Goal: Task Accomplishment & Management: Use online tool/utility

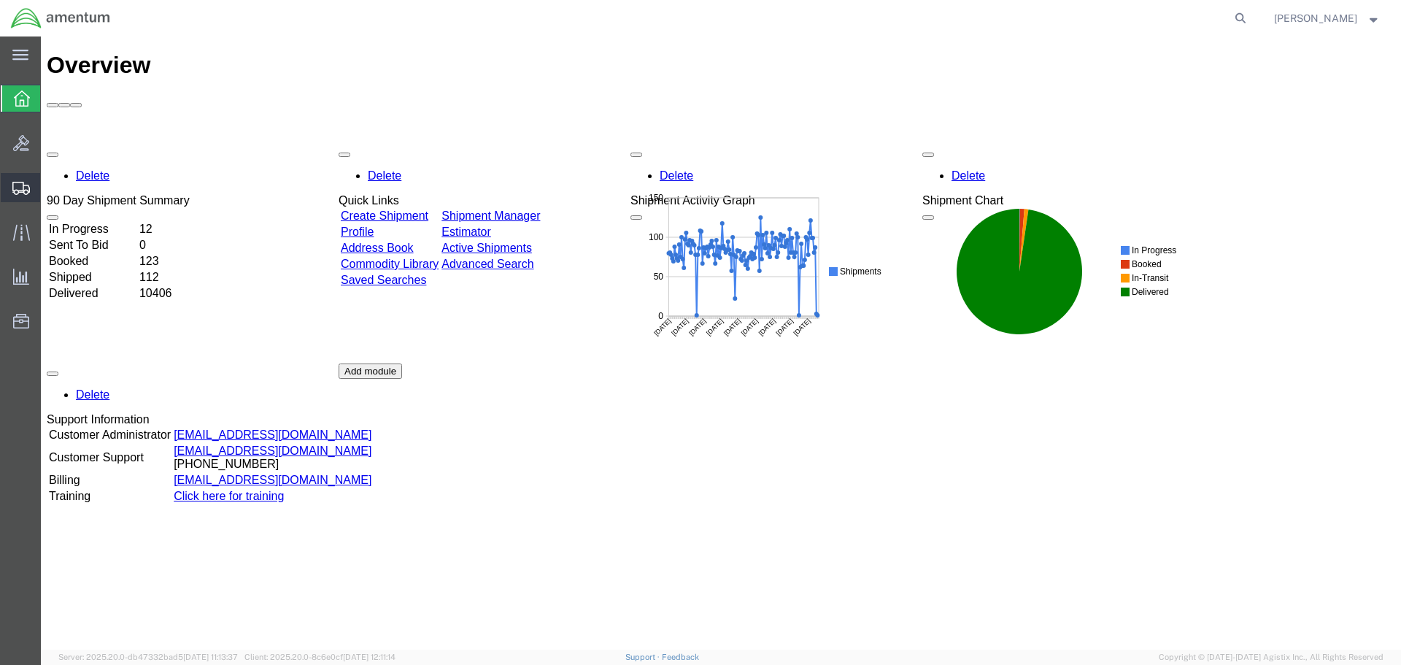
click at [0, 0] on span "Create Shipment" at bounding box center [0, 0] width 0 height 0
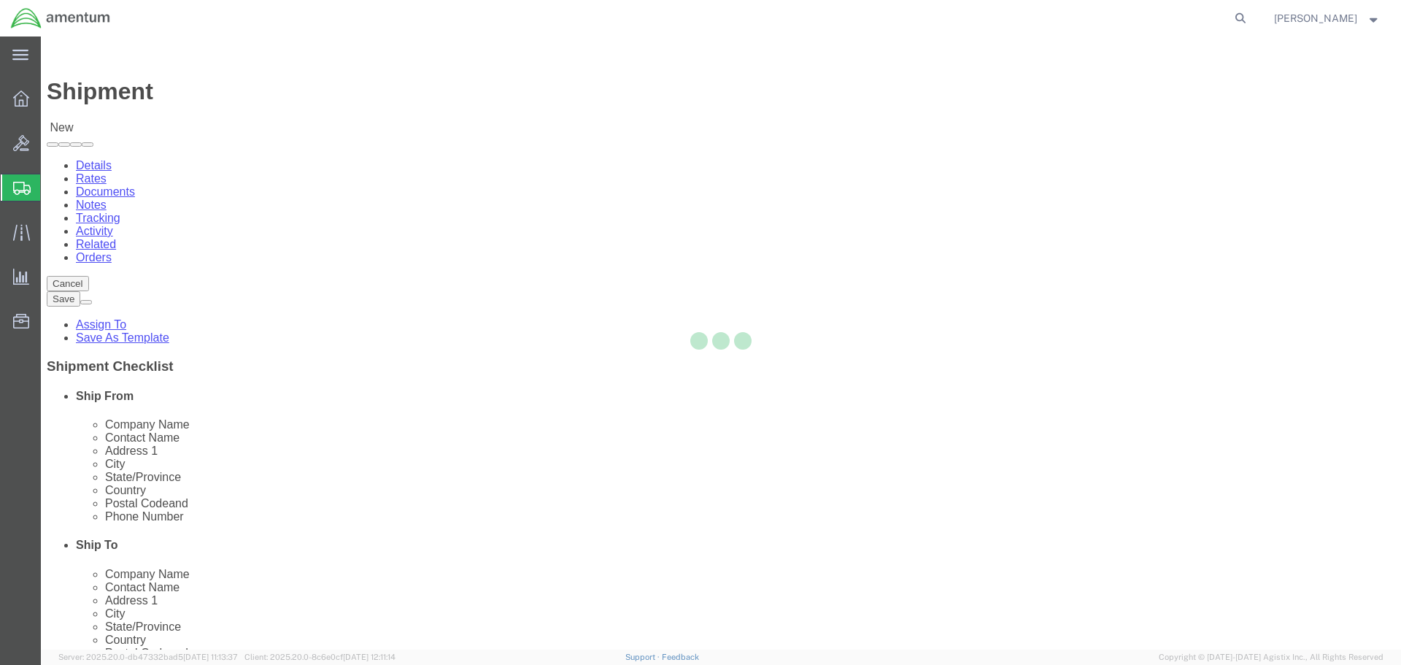
select select
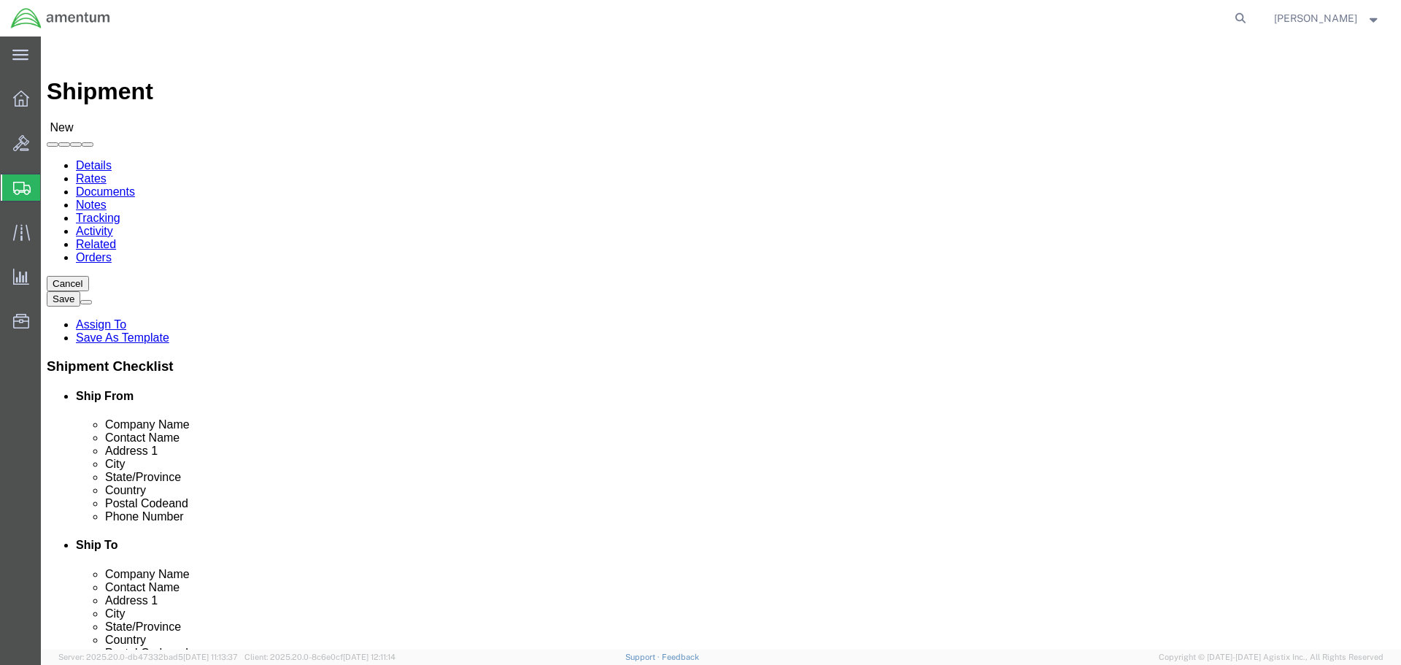
click input "text"
type input "eja"
select select "49930"
select select "FL"
click input "text"
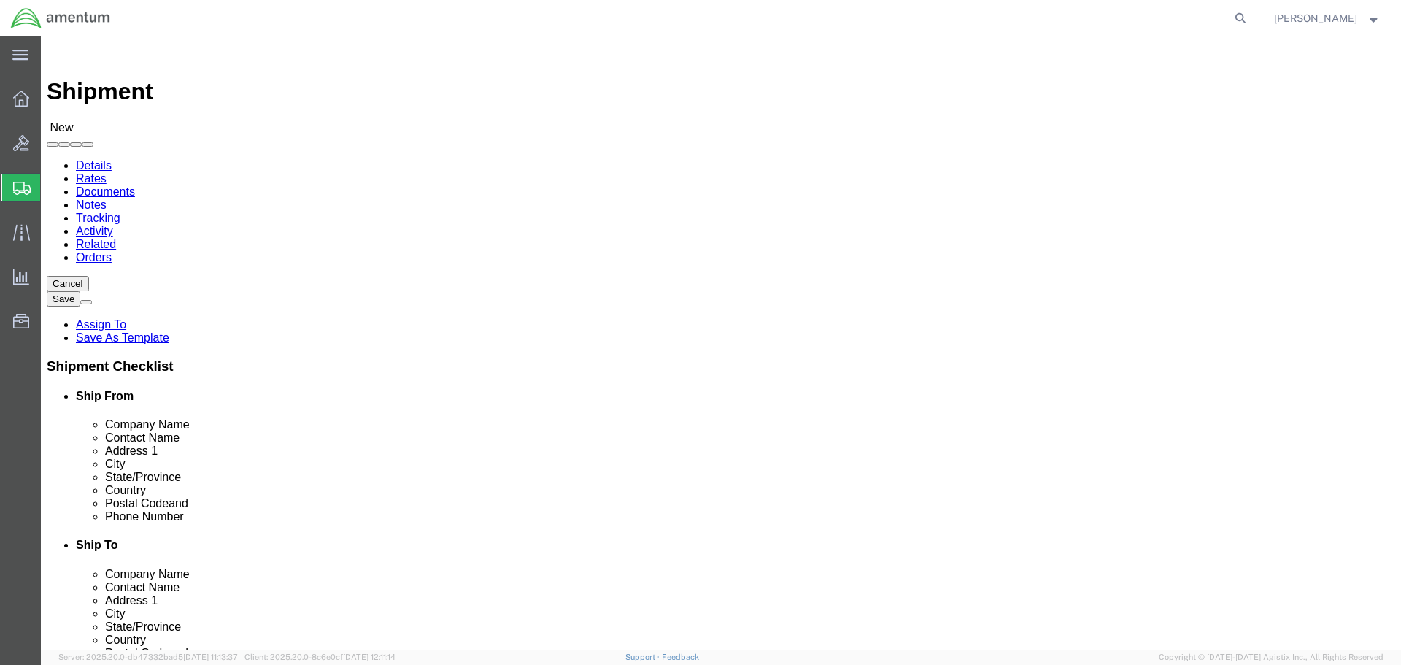
type input "s"
click div
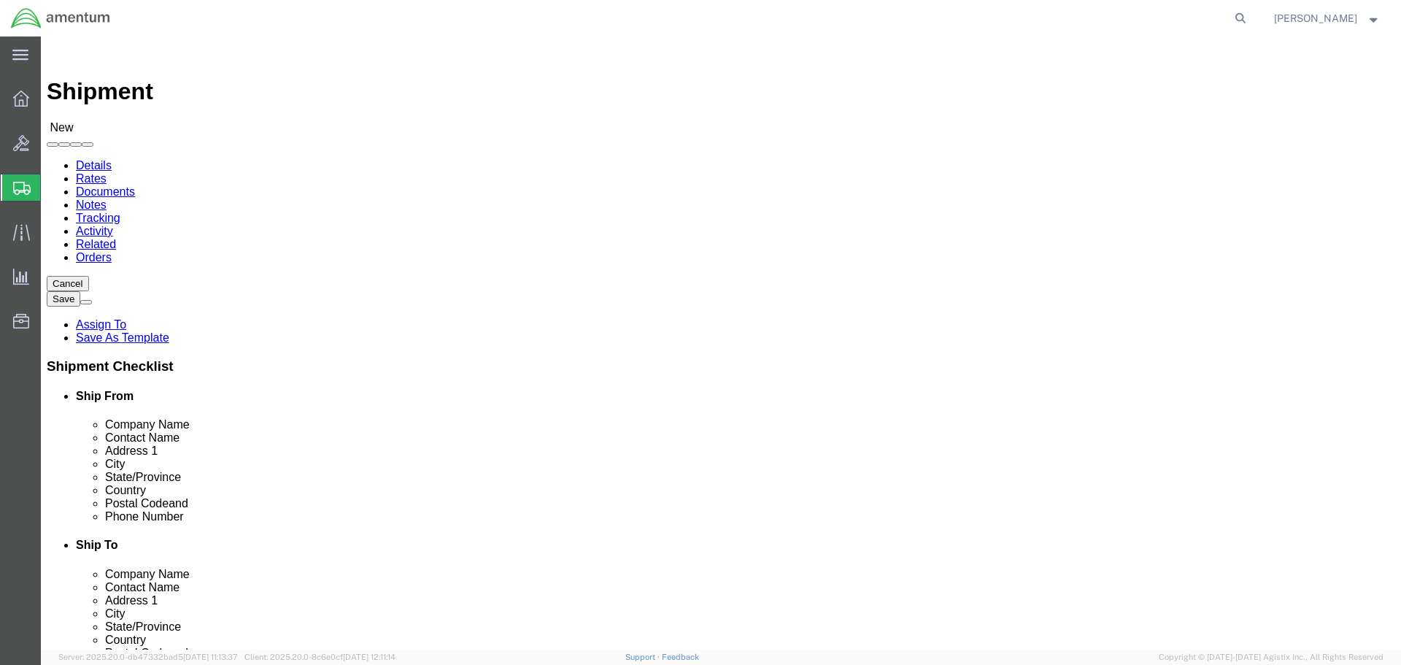
click div
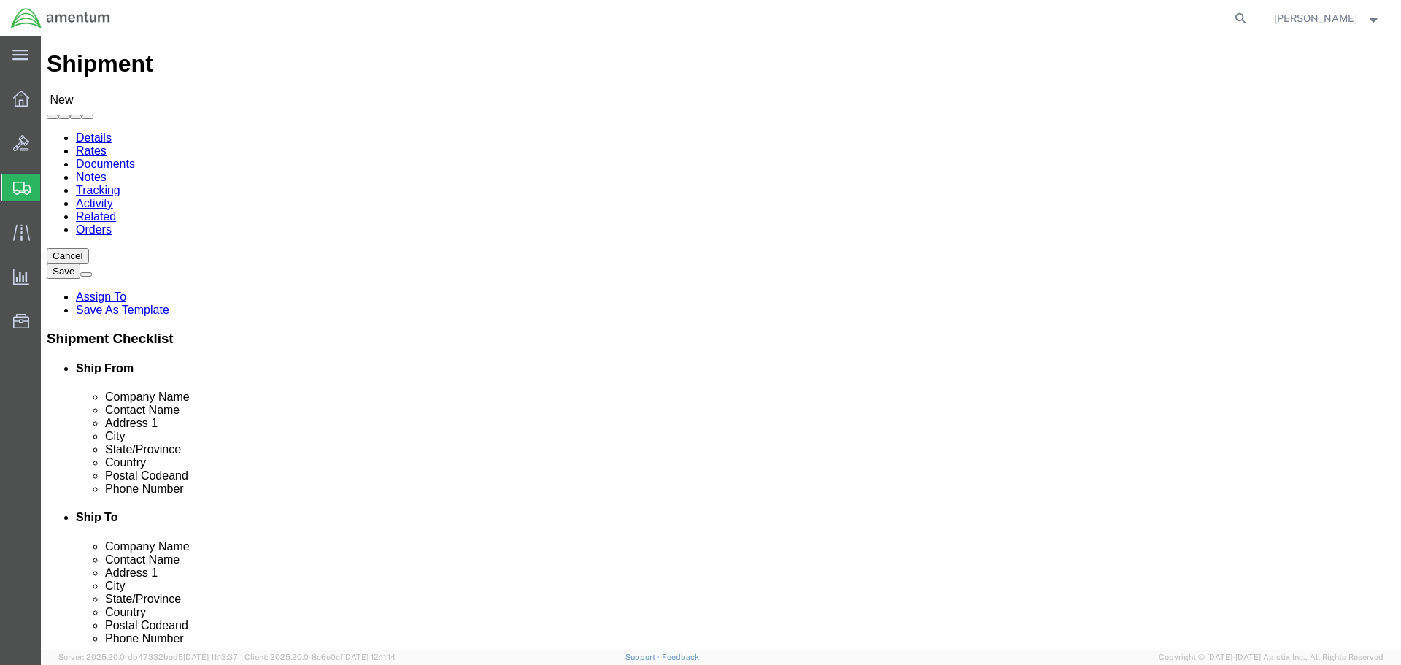
scroll to position [6, 0]
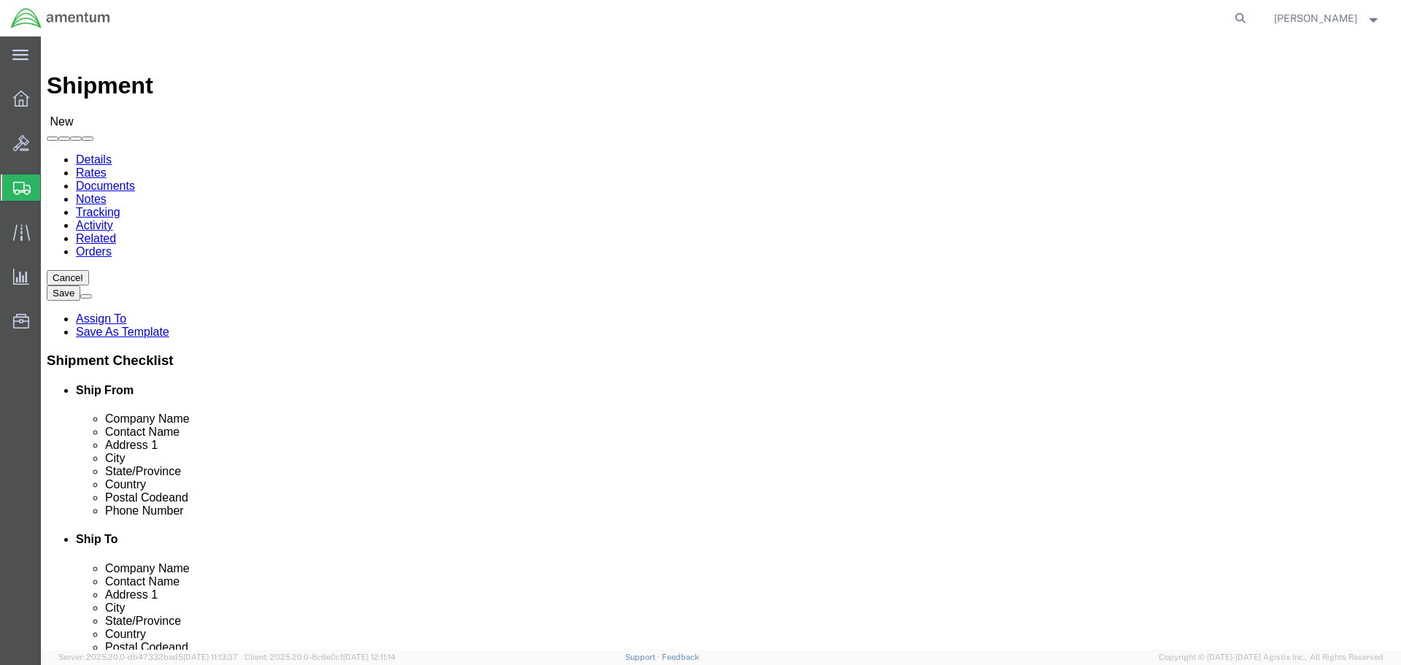
click div
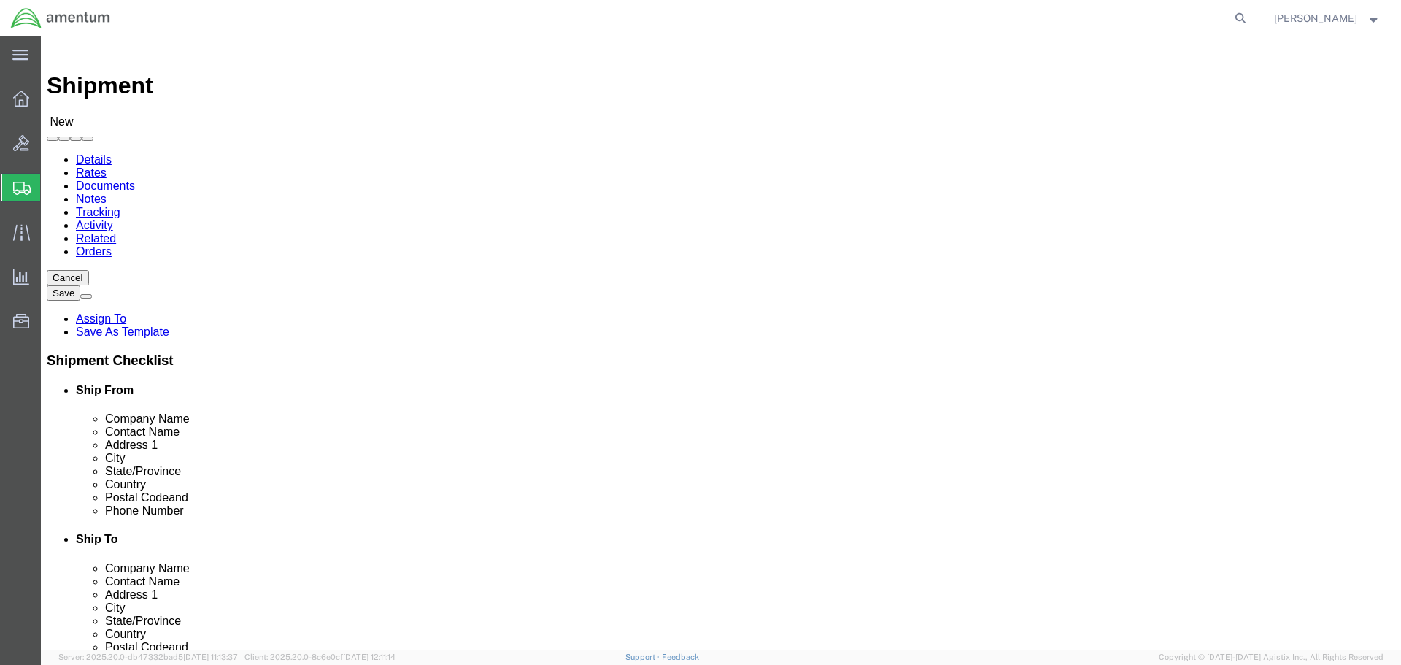
click div
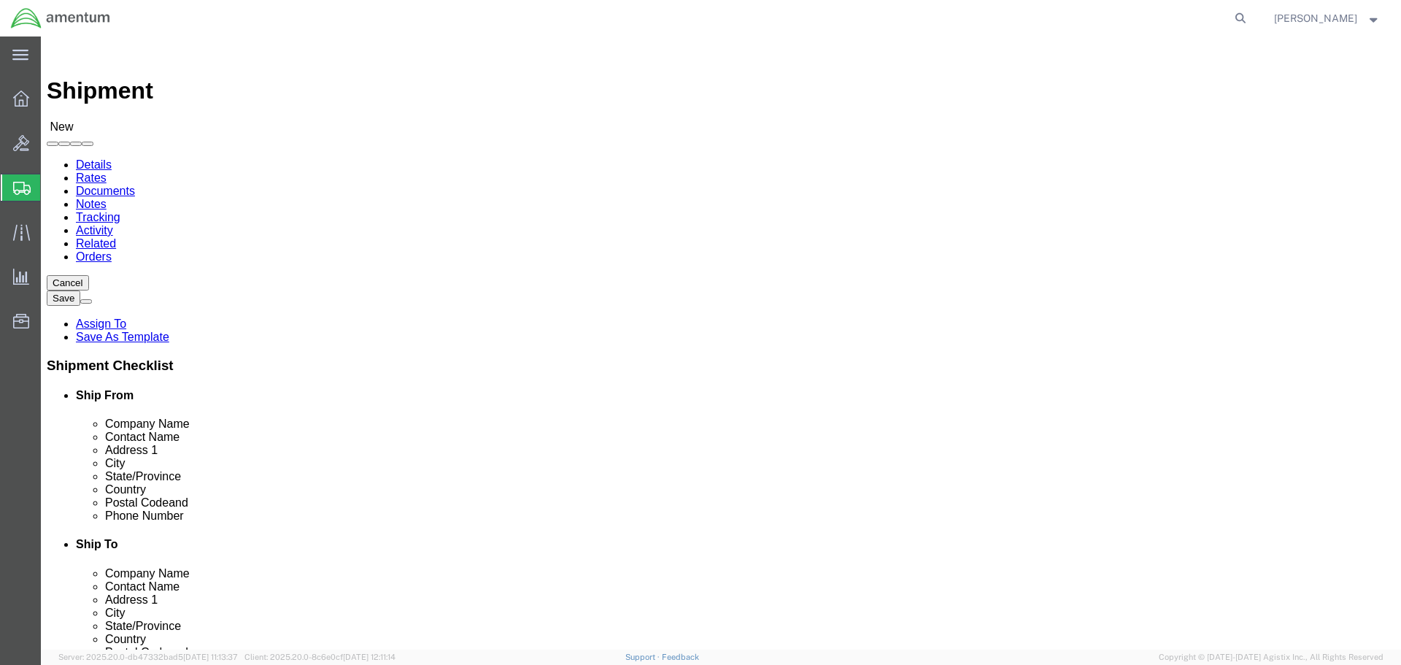
scroll to position [0, 0]
click input "text"
click input "[PERSON_NAME]"
type input "SAFETECH"
click div "Location My Profile Location [PHONE_NUMBER] [PHONE_NUMBER] [PHONE_NUMBER] [PHON…"
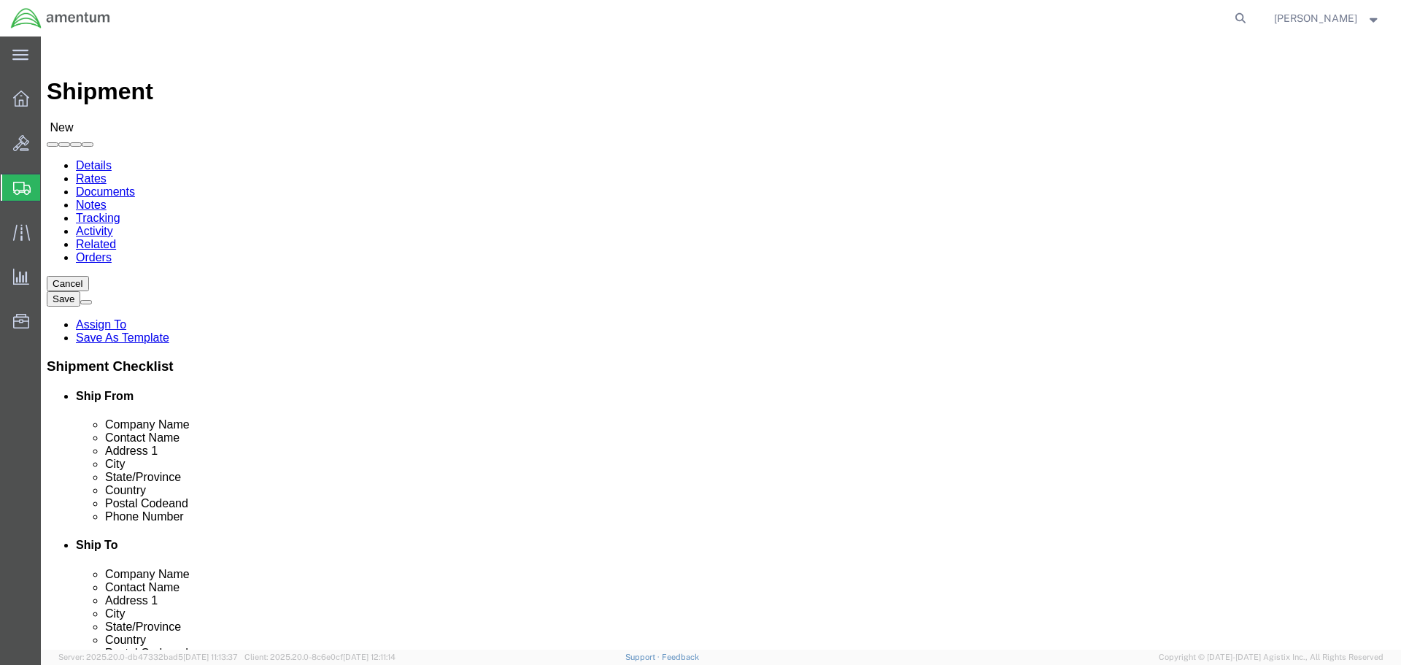
click input "text"
type input "[PERSON_NAME]"
click div "Ship To Location"
click input "text"
type input "[STREET_ADDRESS][PERSON_NAME]"
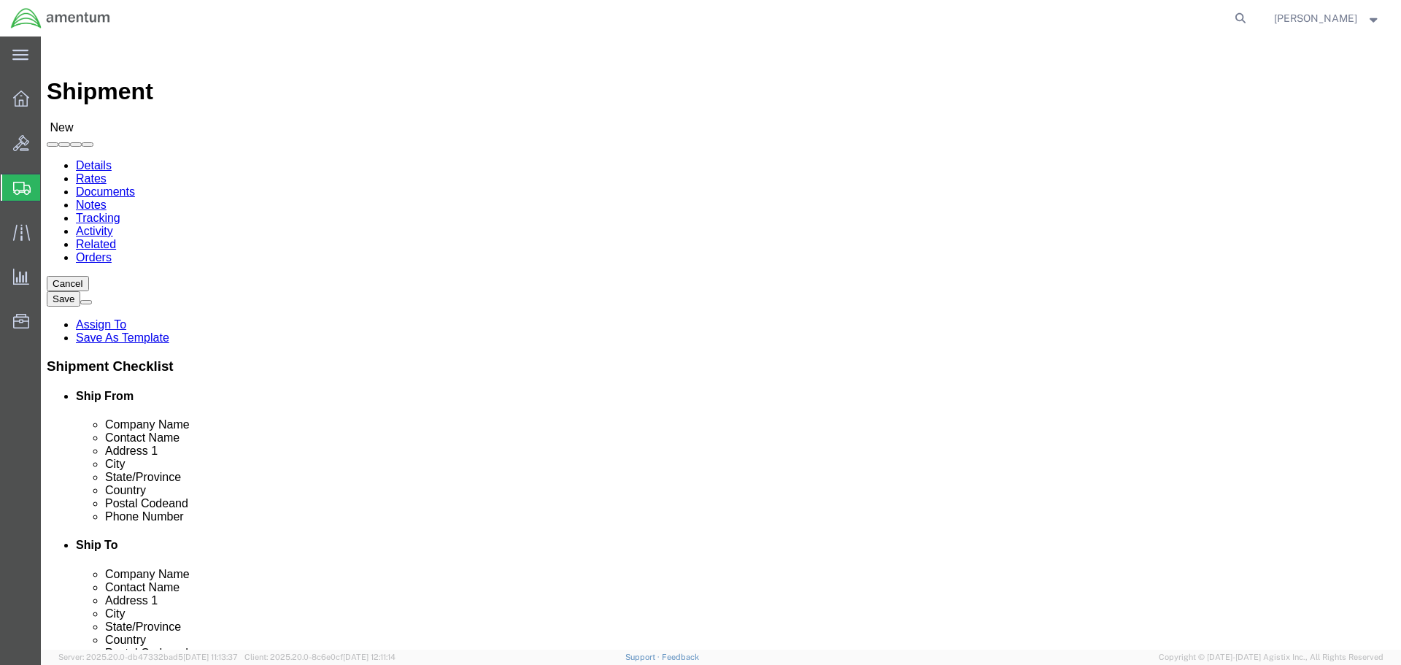
click input "text"
type input "HUMBLE"
click input "Postal Code"
type input "77396"
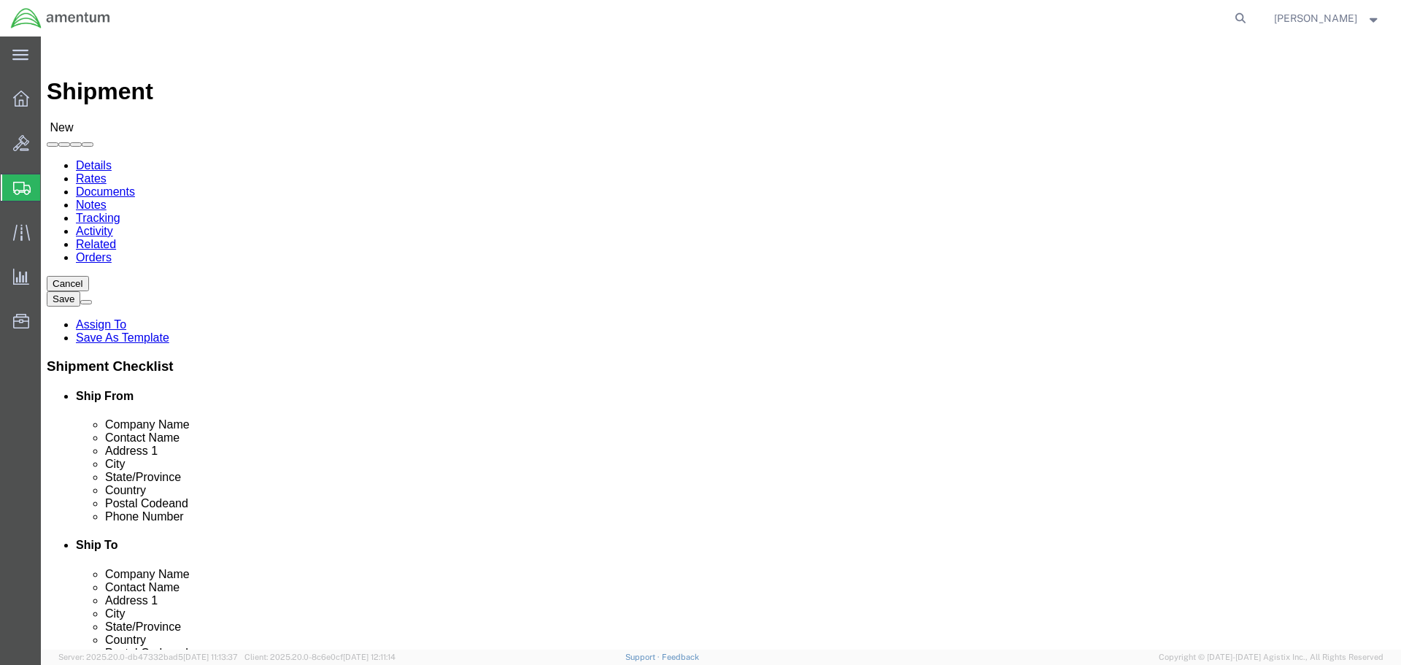
click input "text"
type input "2814461777"
click input "text"
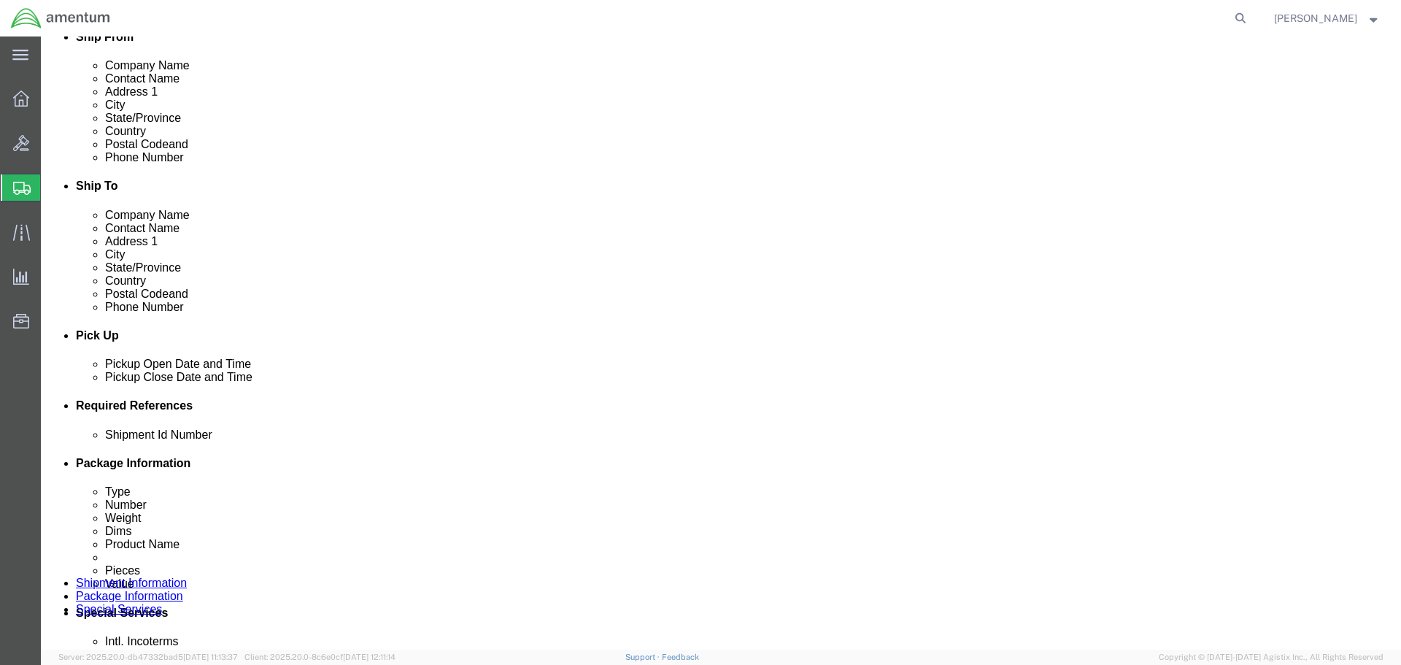
scroll to position [365, 0]
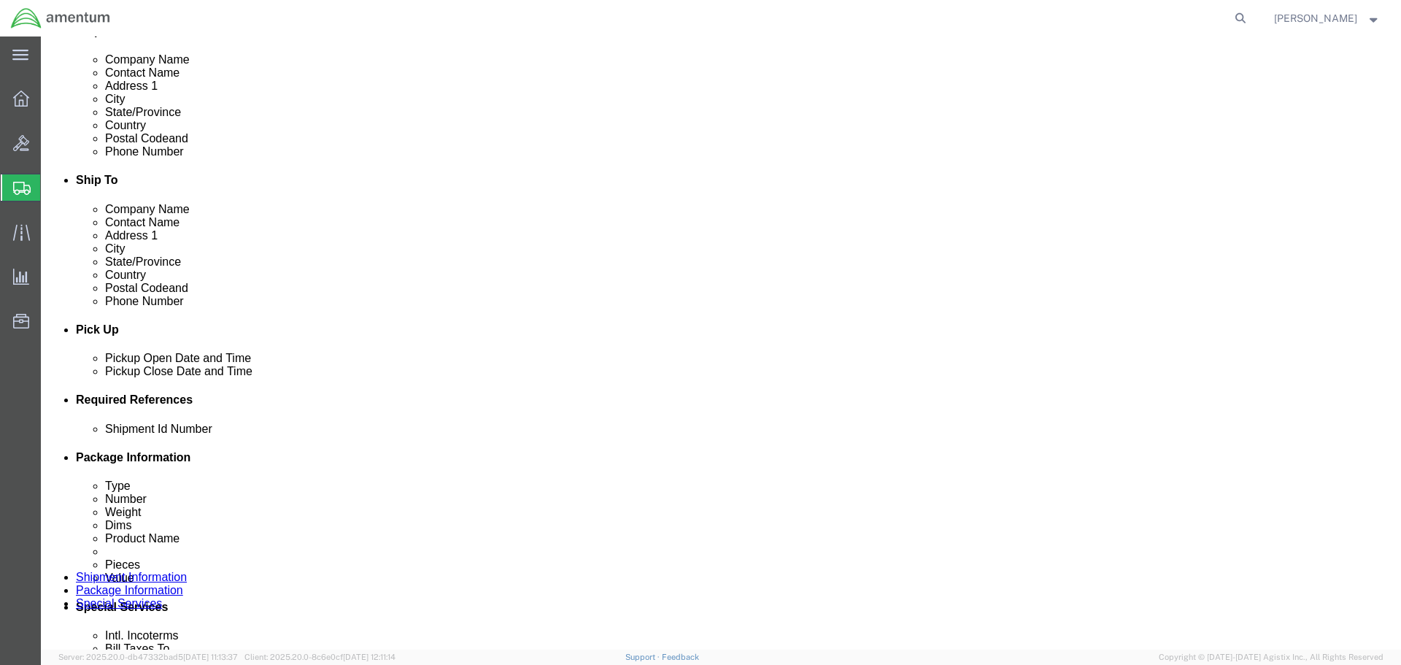
click div "[DATE] 7:00 PM"
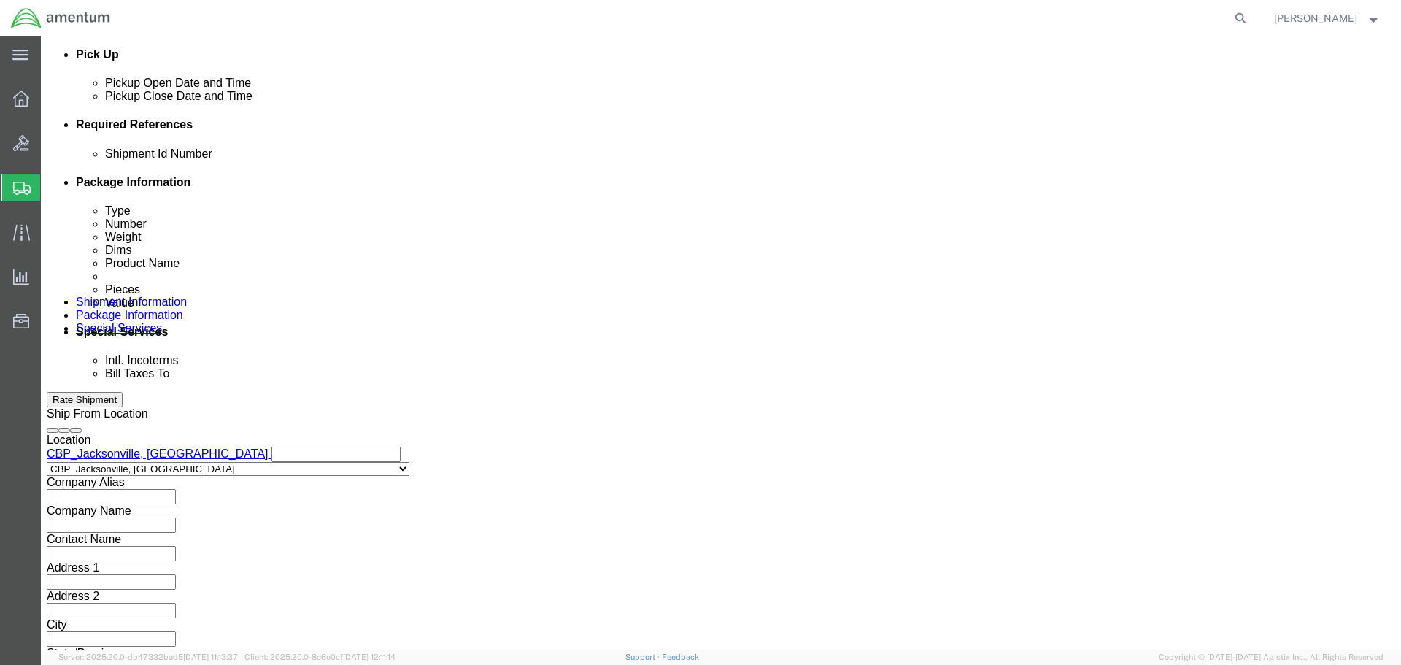
click input "7:00 PM"
type input "8:00 AM"
click button "Apply"
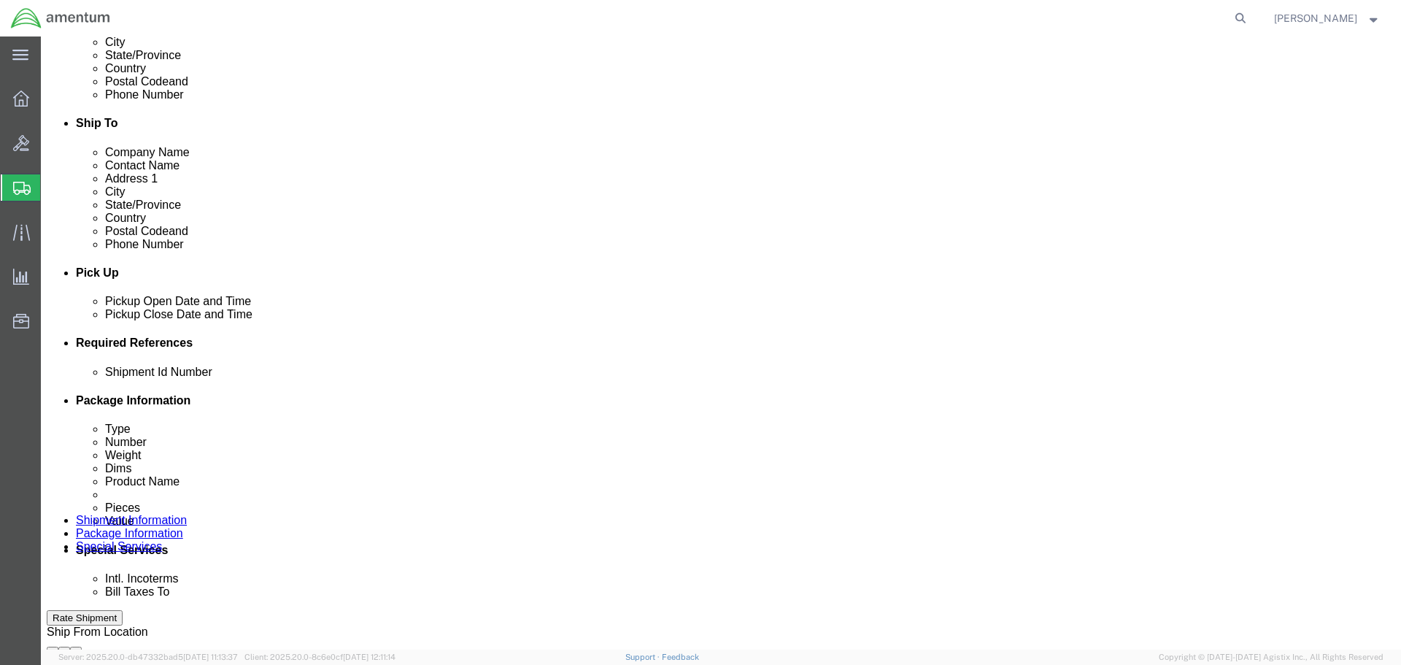
scroll to position [421, 0]
click div "[DATE] 9:00 AM"
type input "3:00 PM"
click button "Apply"
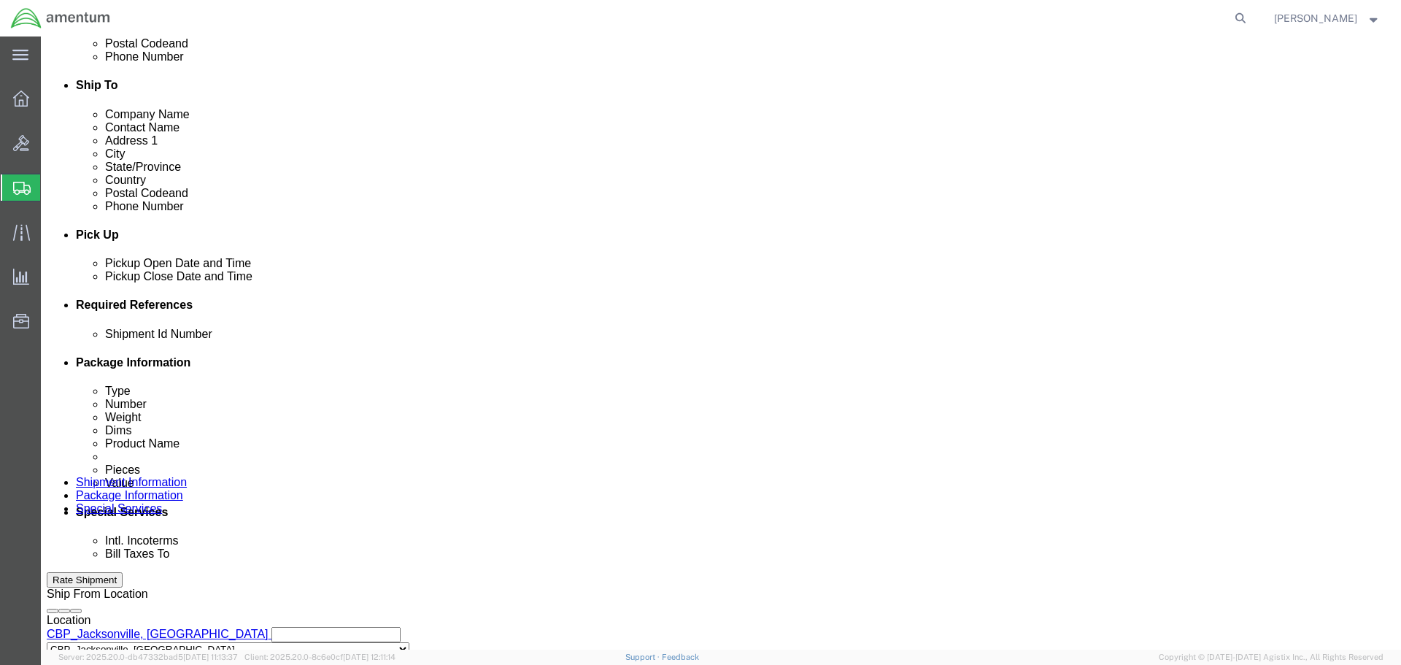
scroll to position [494, 0]
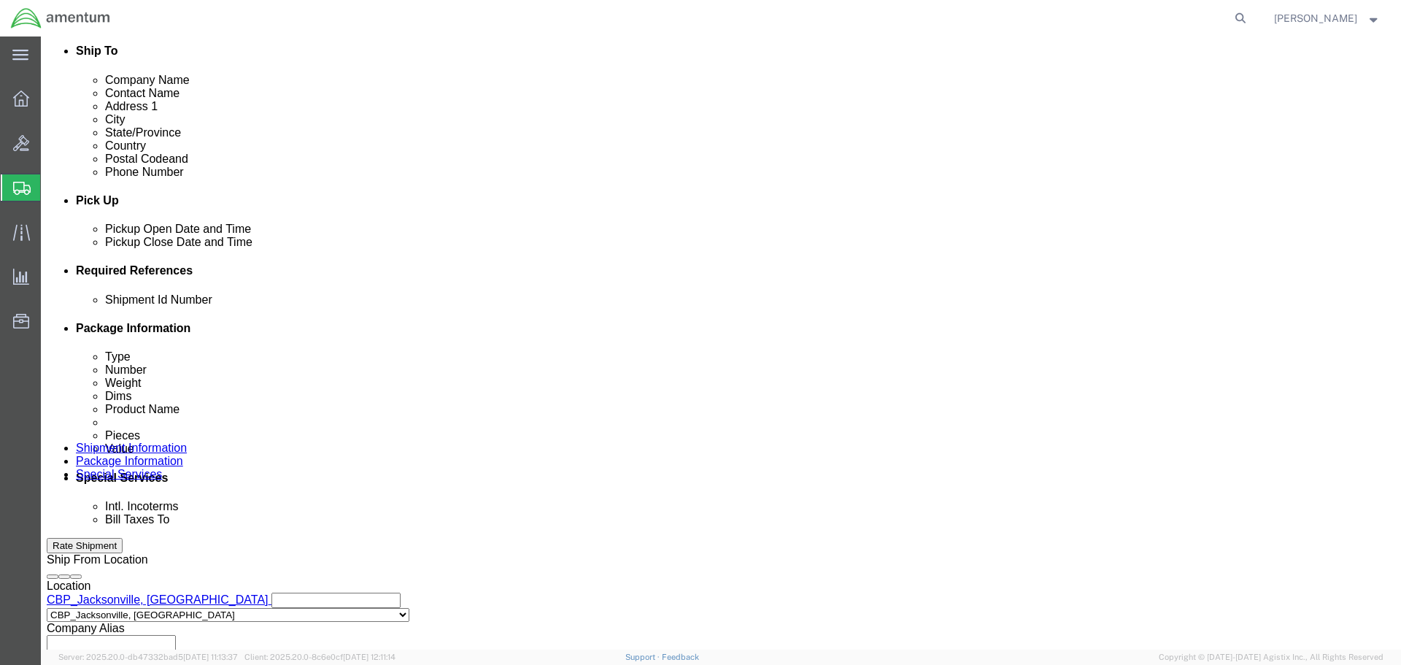
click button "Add reference"
click input "text"
paste input "6118.04.03.2219.000.EJA.0000"
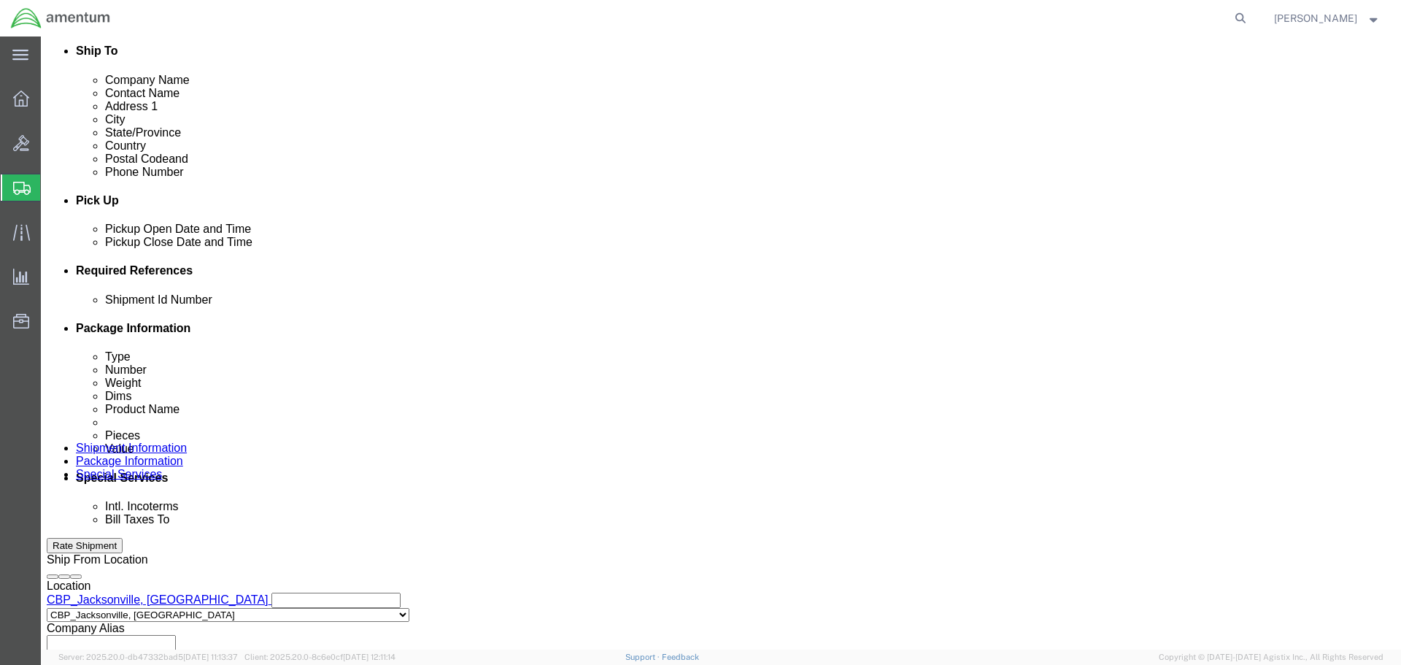
scroll to position [0, 50]
type input "6118.04.03.2219.000.EJA.0000"
click select "Select Account Type Activity ID Airline Appointment Number ASN Batch Request # …"
select select "CUSTREF"
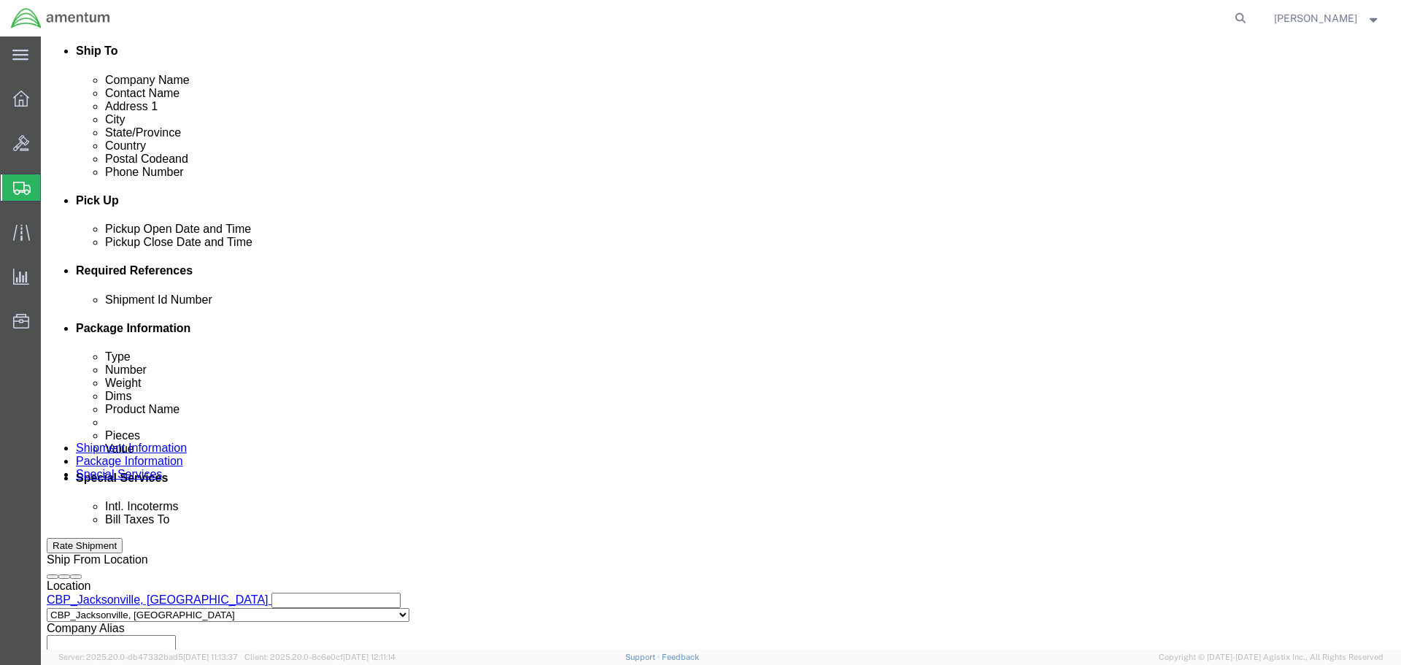
click select "Select Account Type Activity ID Airline Appointment Number ASN Batch Request # …"
click input "text"
type input "O2 CYLINDER"
click select "Select Account Type Activity ID Airline Appointment Number ASN Batch Request # …"
select select "DEPT"
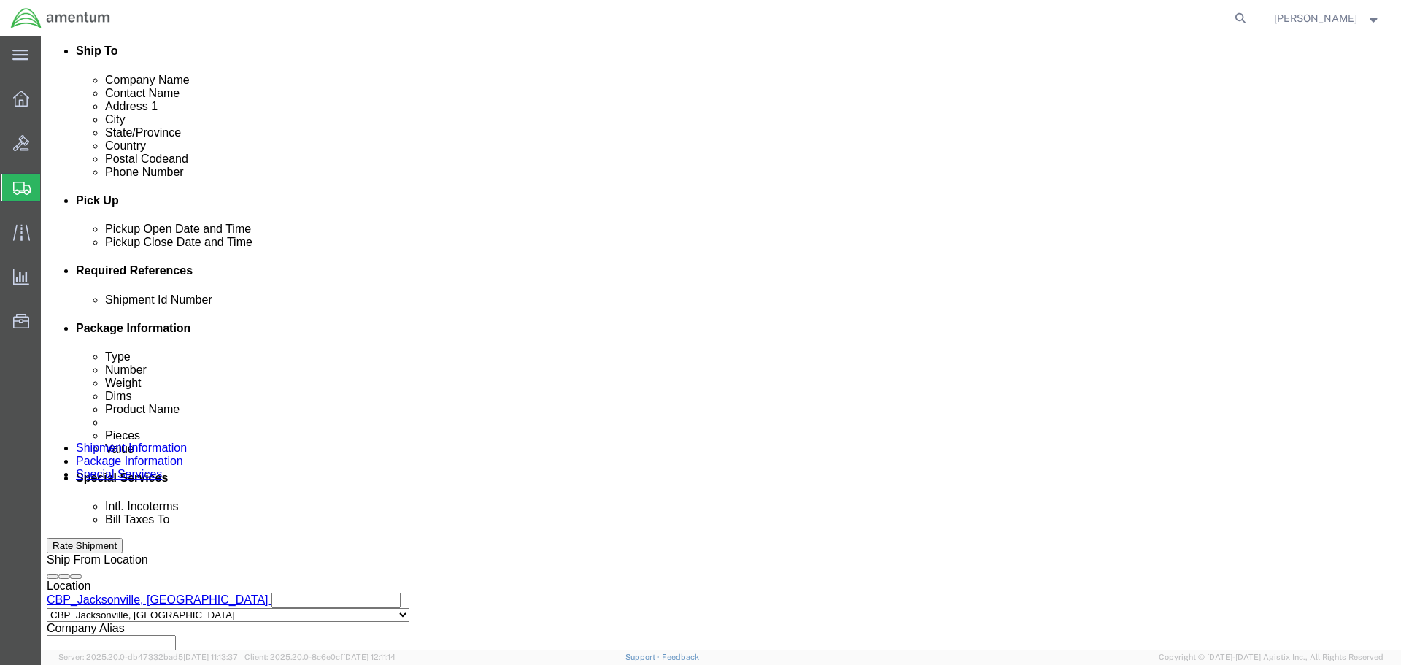
click select "Select Account Type Activity ID Airline Appointment Number ASN Batch Request # …"
click input "text"
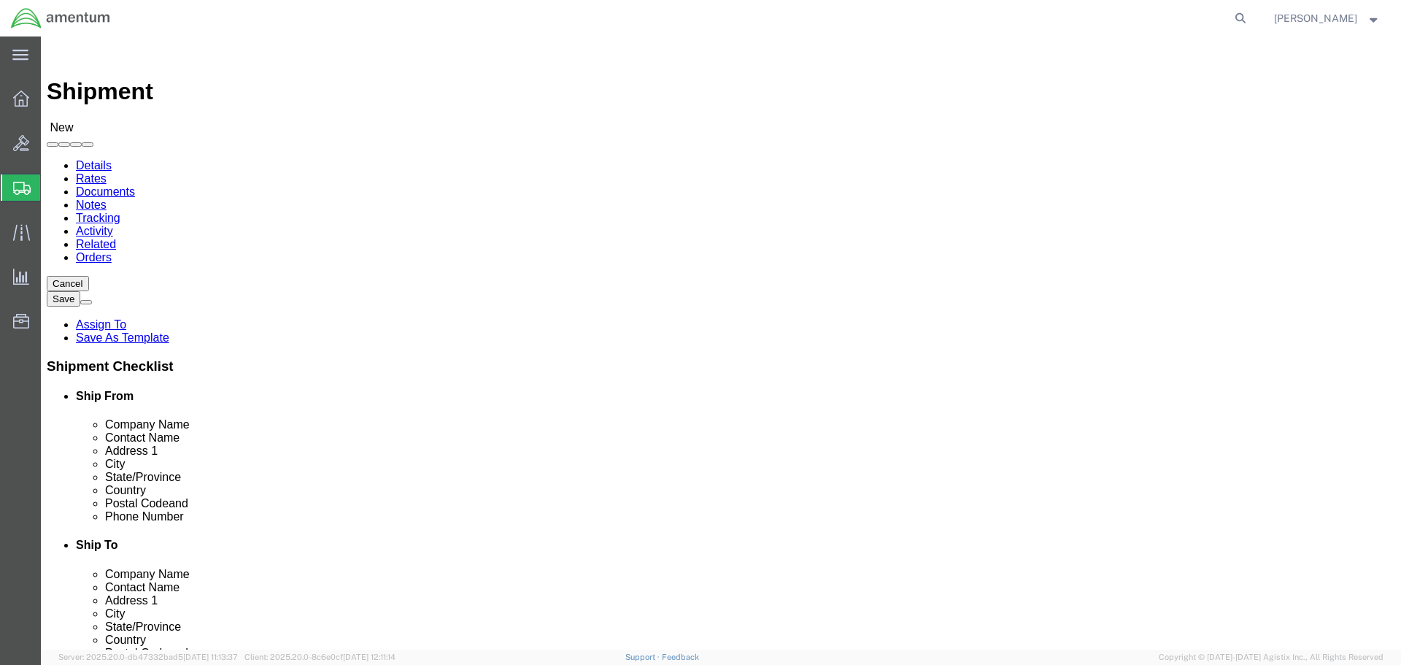
type input "CBP"
click input "text"
type input "K"
type input "AMENTUM"
click div "Shipment Information Package Information Special Services"
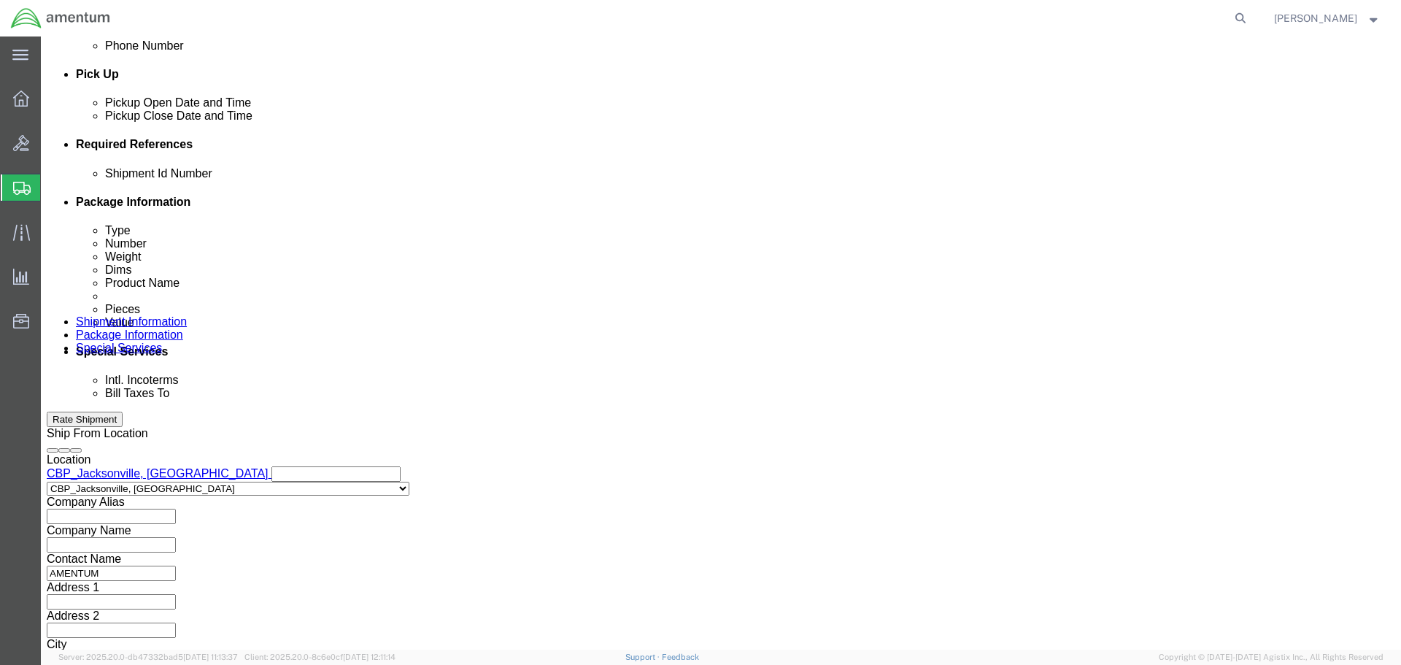
scroll to position [640, 0]
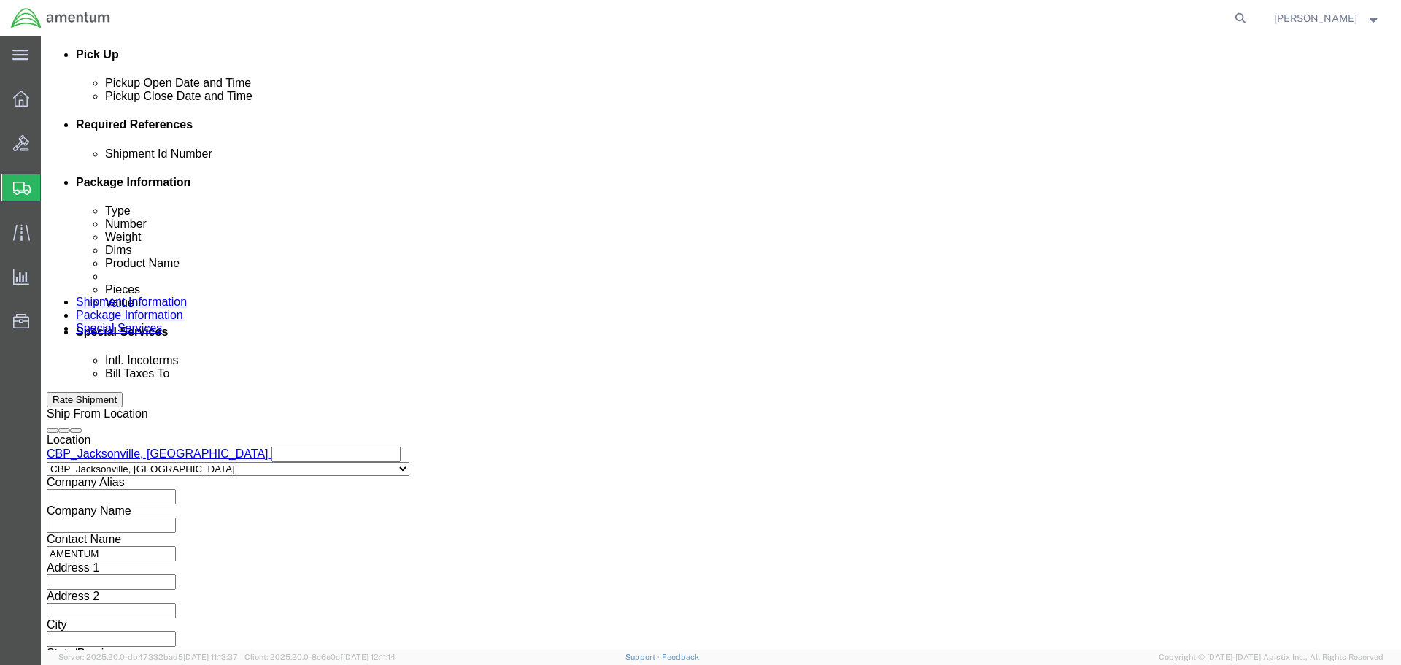
click button "Continue"
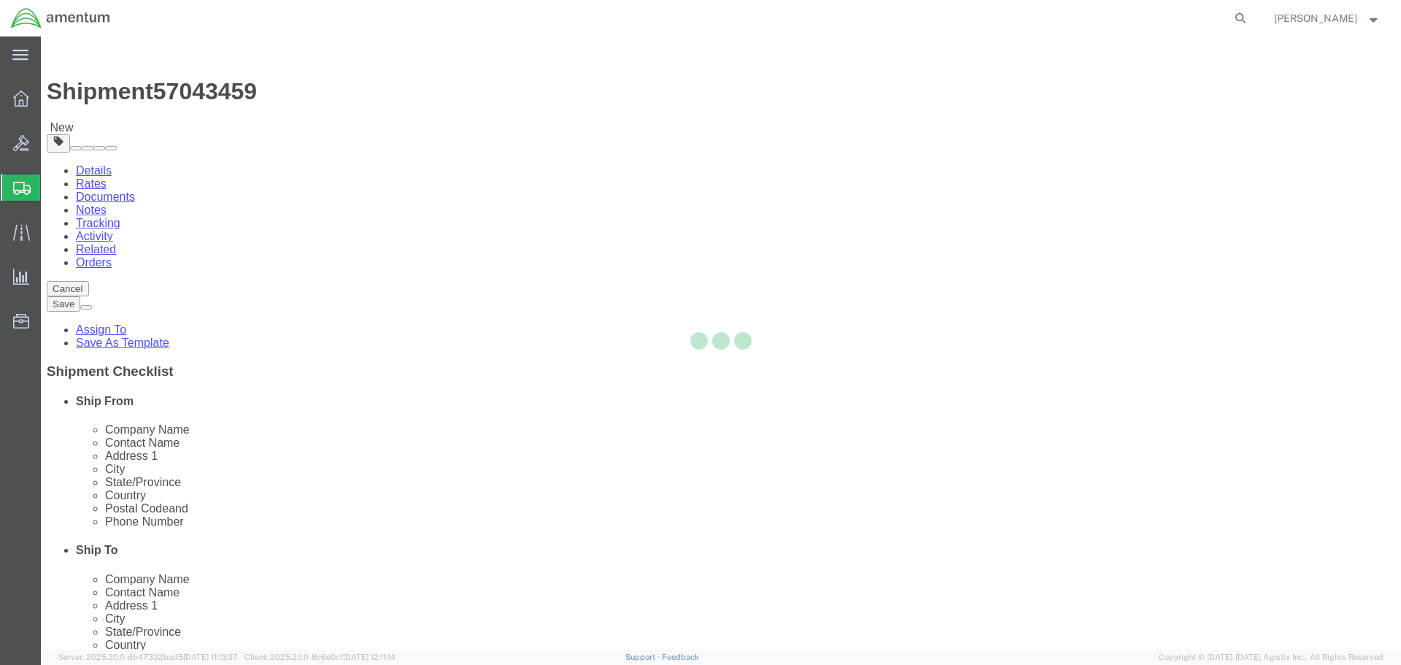
select select "CBOX"
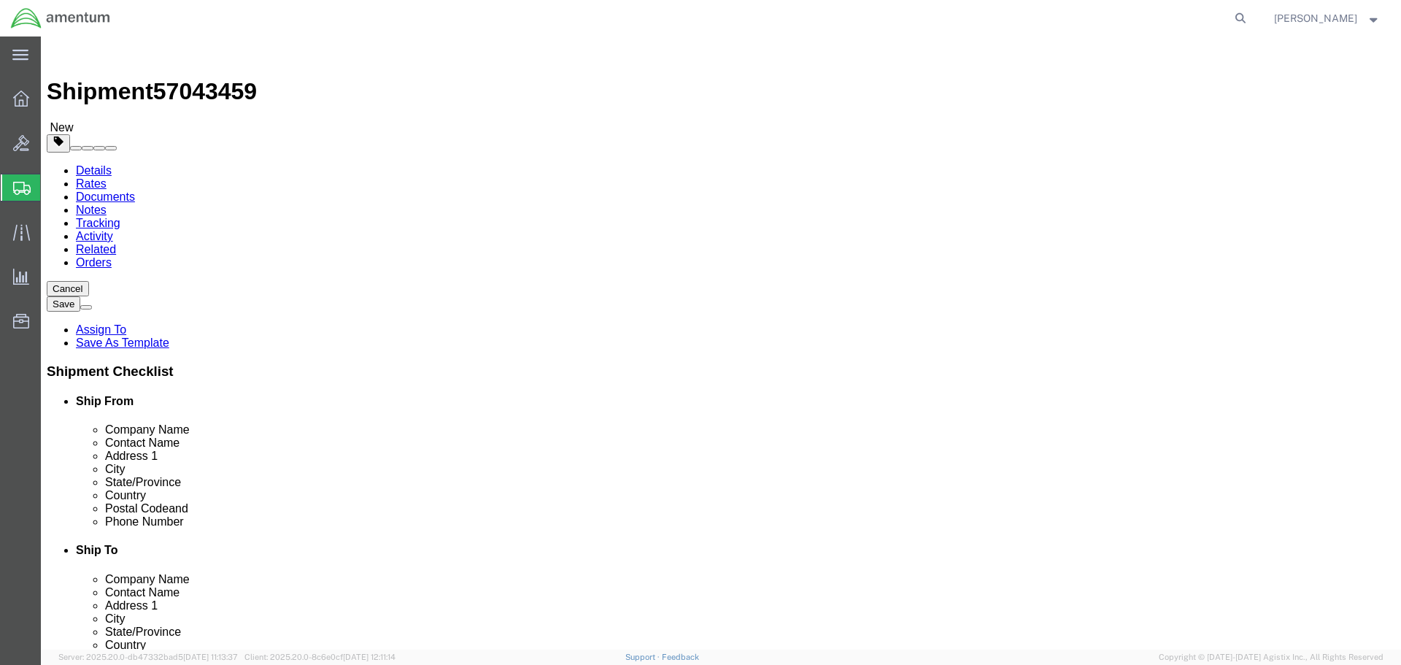
click input "text"
type input "24"
type input "12"
click input "0.00"
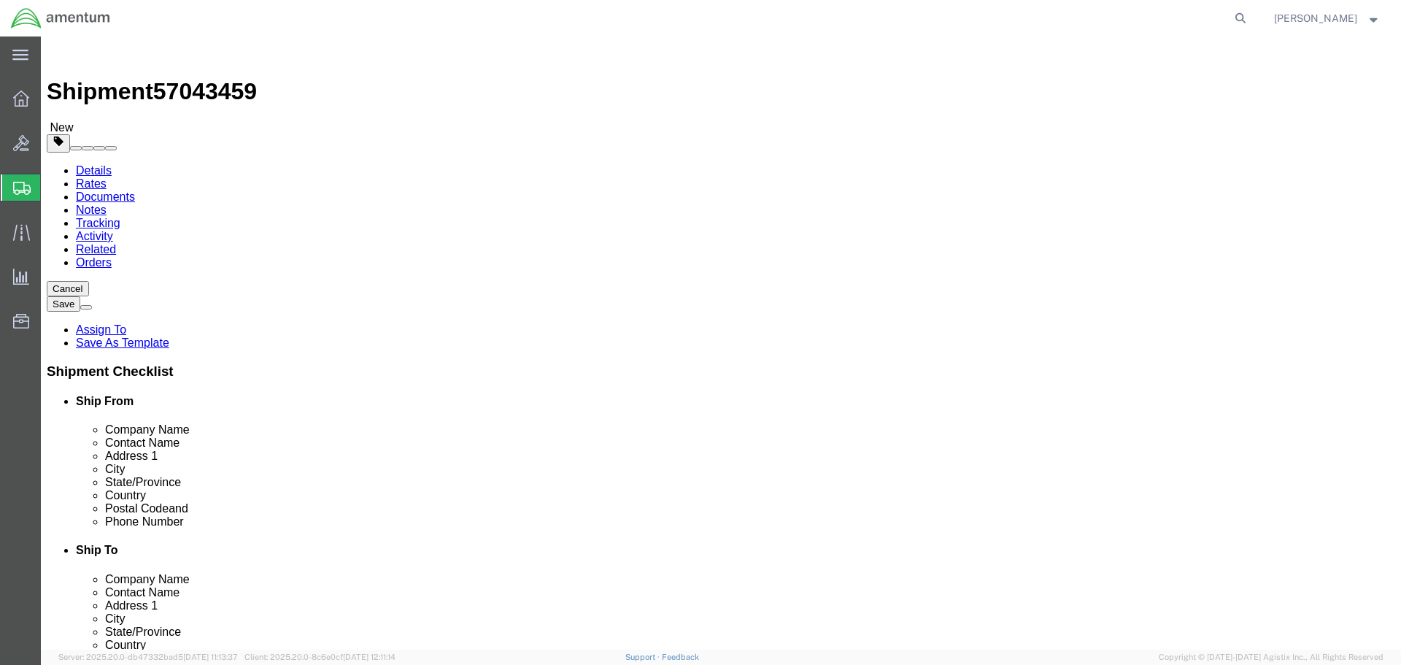
type input "6.00"
click ul
click link "Add Content"
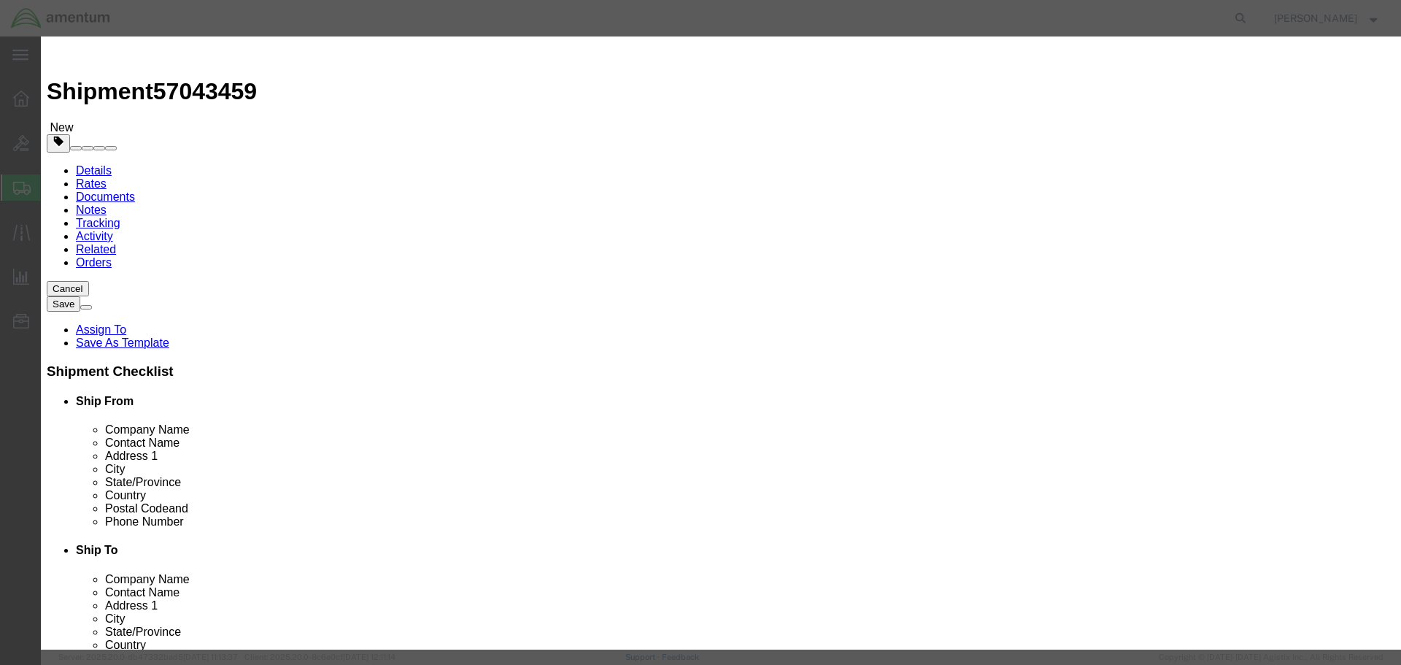
click input "text"
type input "0"
type input "O2 CYLINDER"
click input "0"
drag, startPoint x: 447, startPoint y: 144, endPoint x: 425, endPoint y: 144, distance: 22.6
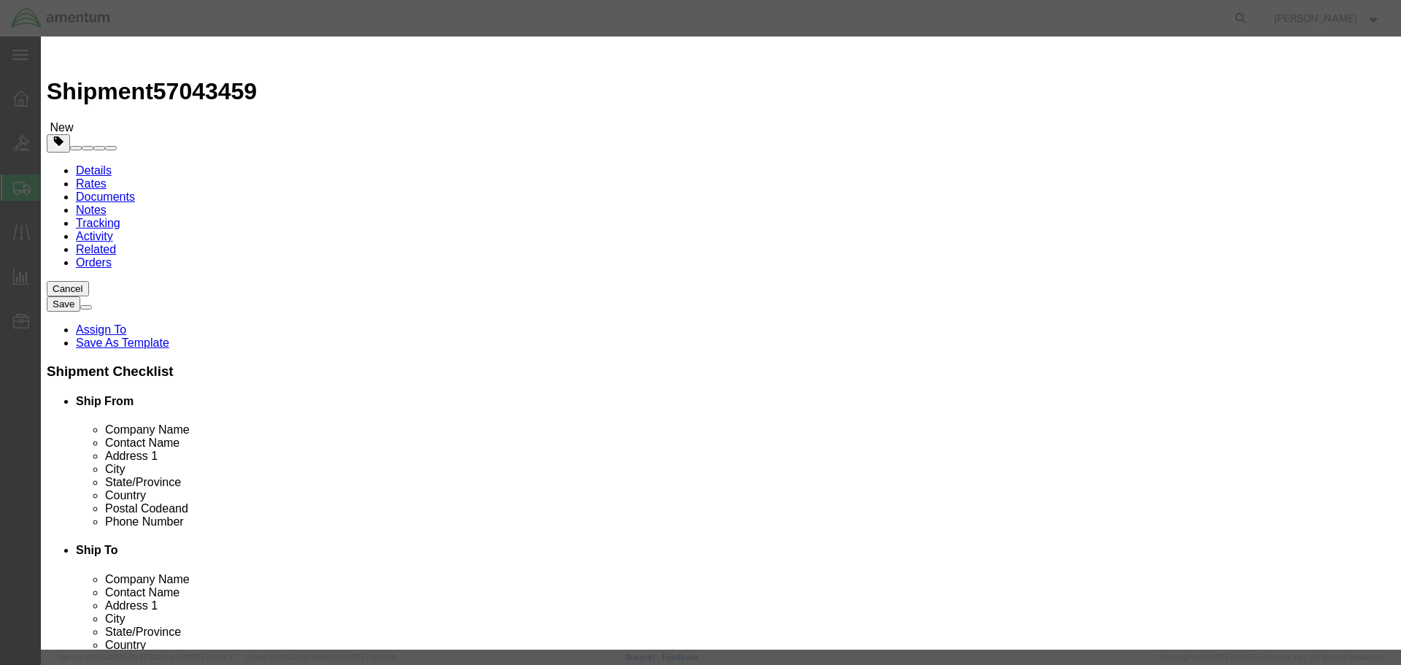
click div "0"
type input "1"
click input "text"
type input "10000.00"
click div "Product Name O2 CYLINDER 0 Pieces 1 Select Bag Barrels 100Board Feet Bottle Box…"
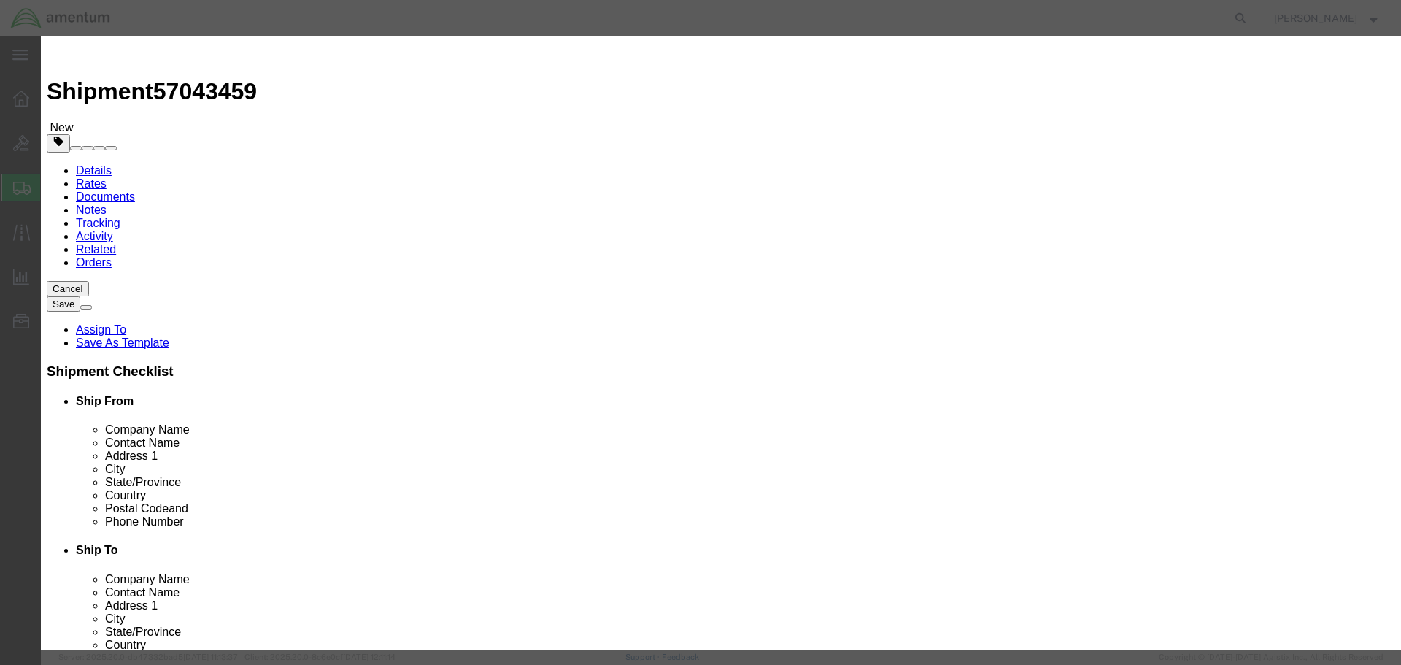
click textarea
click button "Save & Close"
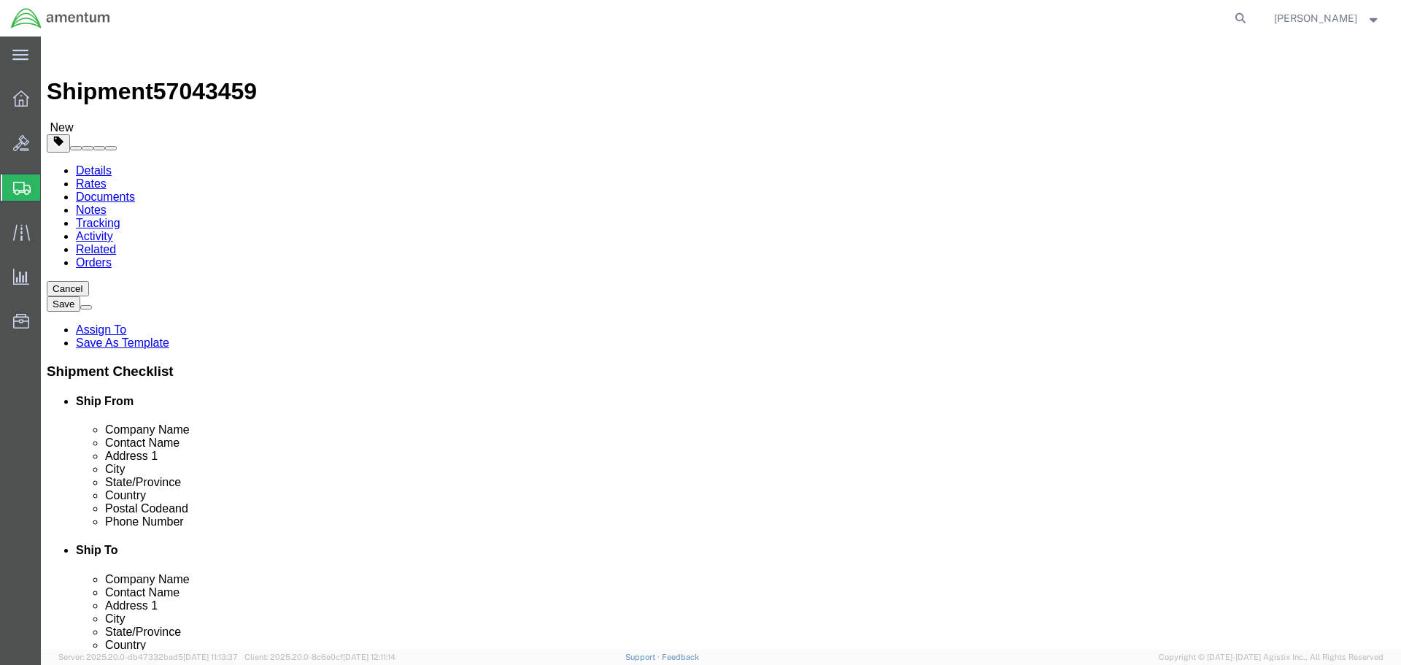
click button "Rate Shipment"
